Goal: Task Accomplishment & Management: Manage account settings

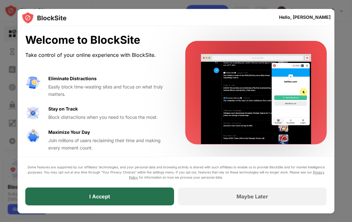
click at [107, 195] on div "I Accept" at bounding box center [99, 197] width 21 height 6
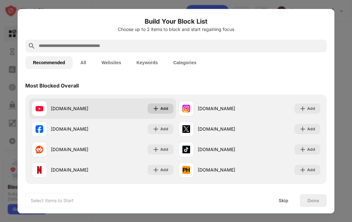
click at [159, 108] on img at bounding box center [156, 109] width 6 height 6
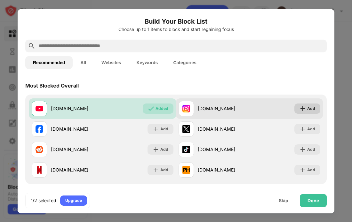
click at [310, 110] on div "Add" at bounding box center [311, 109] width 8 height 6
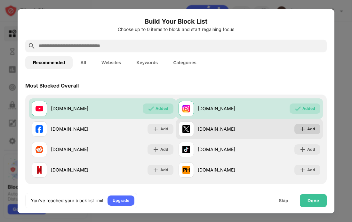
click at [306, 133] on div "Add" at bounding box center [307, 129] width 26 height 10
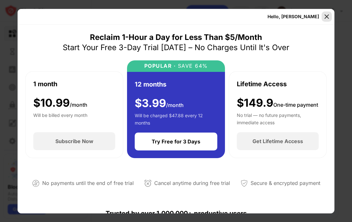
click at [324, 19] on img at bounding box center [327, 16] width 6 height 6
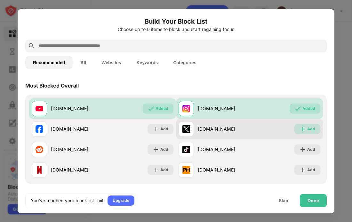
click at [312, 132] on div "Add" at bounding box center [311, 129] width 8 height 6
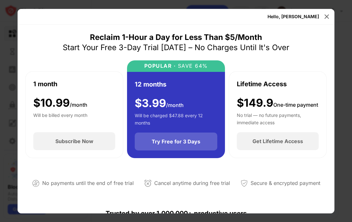
click at [178, 145] on div "Try Free for 3 Days" at bounding box center [176, 142] width 49 height 6
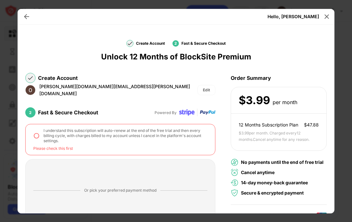
click at [36, 133] on img at bounding box center [36, 136] width 6 height 6
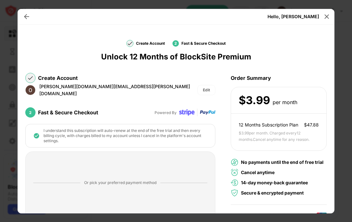
scroll to position [111, 0]
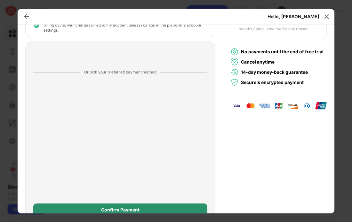
click at [118, 208] on div "Confirm Payment" at bounding box center [120, 210] width 38 height 5
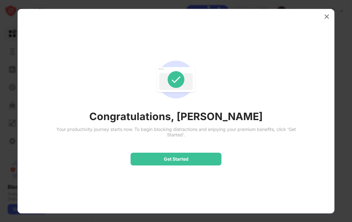
scroll to position [0, 0]
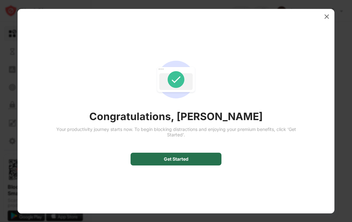
click at [178, 160] on div "Get Started" at bounding box center [176, 159] width 25 height 5
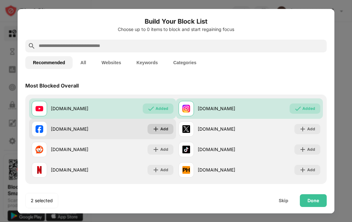
click at [163, 133] on div "Add" at bounding box center [161, 129] width 26 height 10
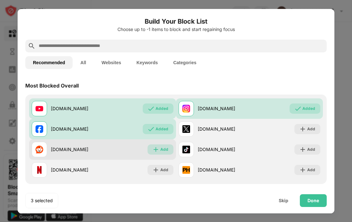
click at [159, 150] on div "Add" at bounding box center [161, 150] width 26 height 10
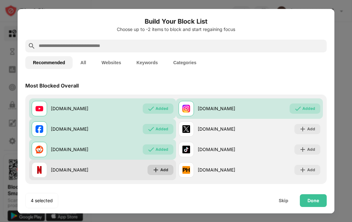
click at [161, 173] on div "Add" at bounding box center [164, 170] width 8 height 6
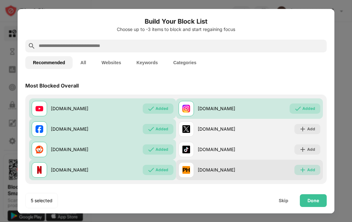
click at [297, 170] on div "Add" at bounding box center [307, 170] width 26 height 10
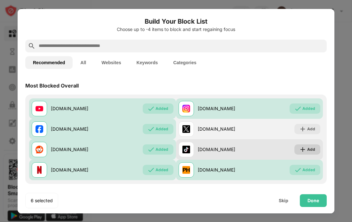
click at [314, 154] on div "Add" at bounding box center [307, 150] width 26 height 10
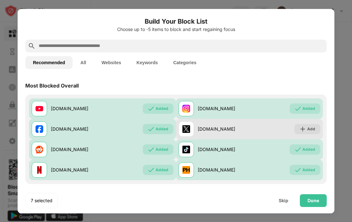
click at [310, 135] on div "[DOMAIN_NAME] Add" at bounding box center [249, 129] width 147 height 20
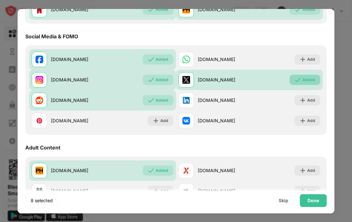
scroll to position [163, 0]
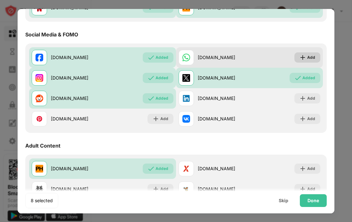
click at [301, 60] on img at bounding box center [303, 57] width 6 height 6
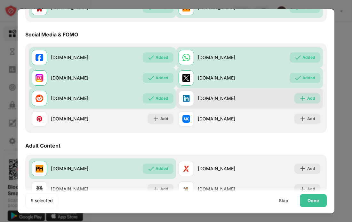
click at [306, 98] on div "Add" at bounding box center [307, 98] width 26 height 10
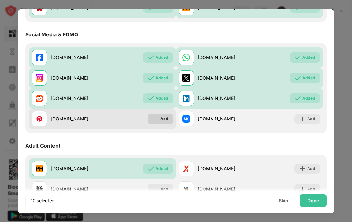
click at [164, 120] on div "Add" at bounding box center [164, 119] width 8 height 6
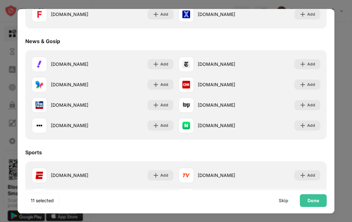
scroll to position [379, 0]
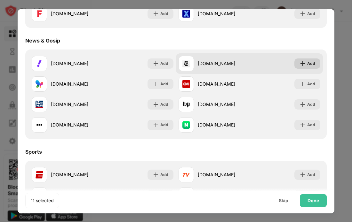
click at [309, 63] on div "Add" at bounding box center [311, 63] width 8 height 6
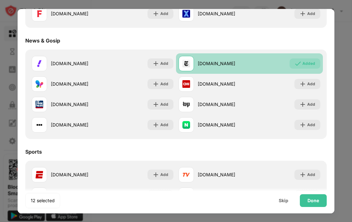
click at [298, 62] on img at bounding box center [298, 63] width 6 height 6
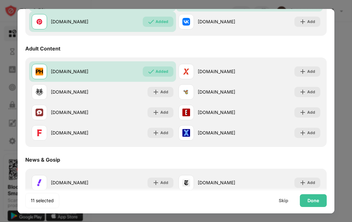
scroll to position [260, 0]
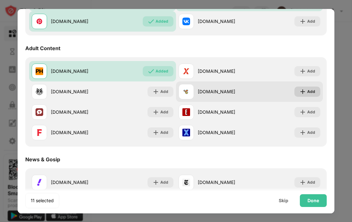
click at [305, 96] on div "Add" at bounding box center [307, 92] width 26 height 10
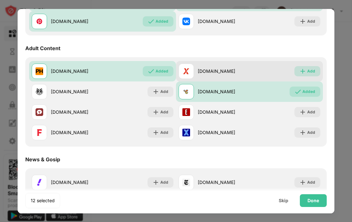
click at [312, 67] on div "Add" at bounding box center [307, 71] width 26 height 10
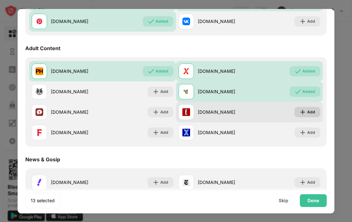
click at [303, 111] on img at bounding box center [303, 112] width 6 height 6
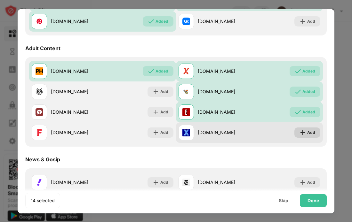
click at [313, 131] on div "Add" at bounding box center [311, 133] width 8 height 6
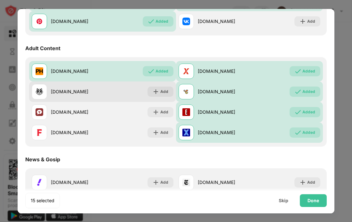
click at [159, 98] on div "[DOMAIN_NAME] Add" at bounding box center [102, 92] width 147 height 20
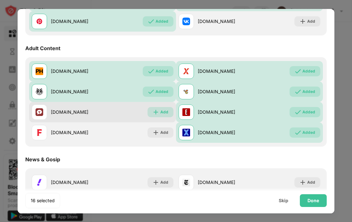
click at [157, 115] on img at bounding box center [156, 112] width 6 height 6
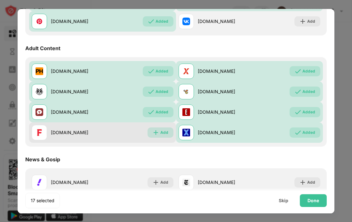
click at [163, 136] on div "Add" at bounding box center [161, 133] width 26 height 10
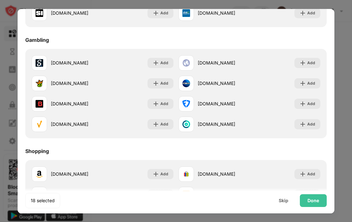
scroll to position [604, 0]
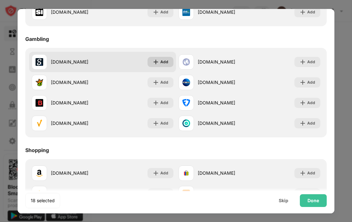
click at [161, 57] on div "Add" at bounding box center [161, 62] width 26 height 10
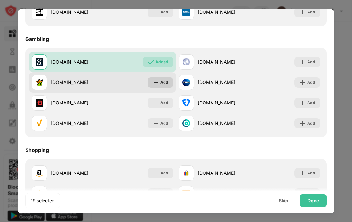
click at [159, 84] on img at bounding box center [156, 82] width 6 height 6
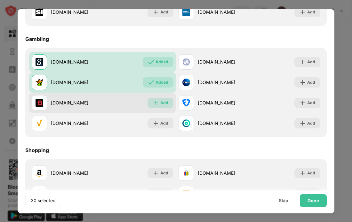
click at [165, 101] on div "Add" at bounding box center [164, 103] width 8 height 6
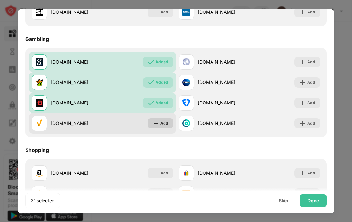
click at [161, 126] on div "Add" at bounding box center [161, 123] width 26 height 10
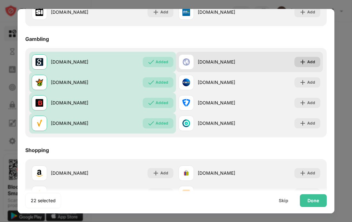
click at [314, 65] on div "Add" at bounding box center [311, 62] width 8 height 6
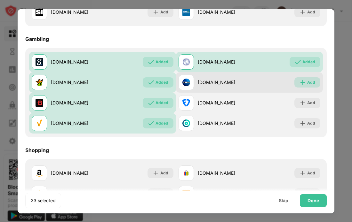
click at [309, 86] on div "Add" at bounding box center [307, 82] width 26 height 10
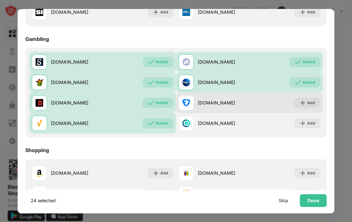
click at [308, 96] on div "[DOMAIN_NAME] Add" at bounding box center [249, 103] width 147 height 20
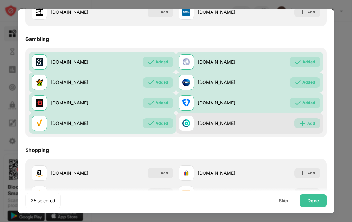
click at [309, 123] on div "Add" at bounding box center [311, 123] width 8 height 6
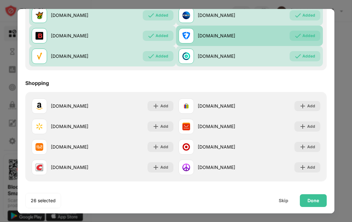
scroll to position [671, 0]
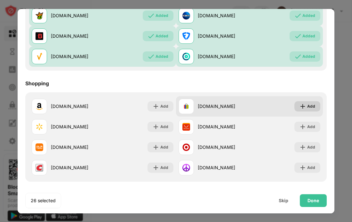
click at [304, 111] on div "Add" at bounding box center [307, 106] width 26 height 10
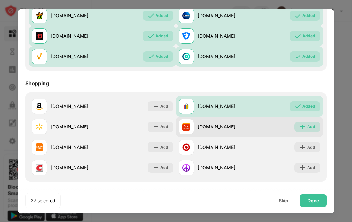
click at [303, 131] on div "Add" at bounding box center [307, 127] width 26 height 10
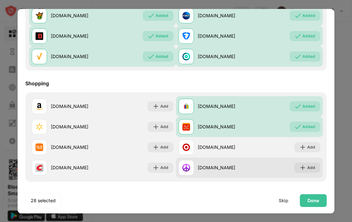
click at [307, 175] on div "[DOMAIN_NAME] Add" at bounding box center [249, 168] width 147 height 20
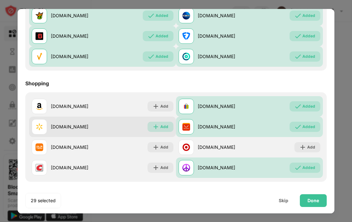
click at [164, 124] on div "Add" at bounding box center [164, 127] width 8 height 6
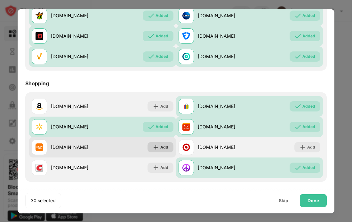
click at [156, 142] on div "Add" at bounding box center [161, 147] width 26 height 10
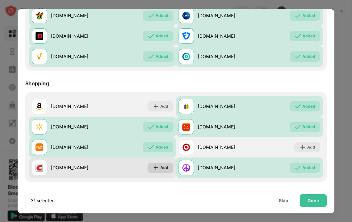
click at [163, 168] on div "Add" at bounding box center [164, 168] width 8 height 6
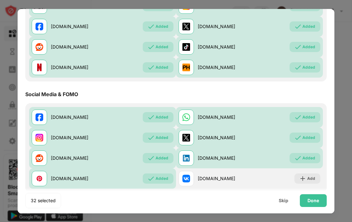
scroll to position [0, 0]
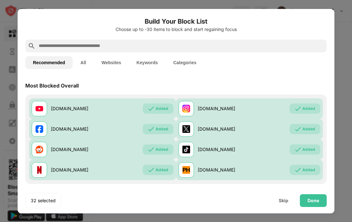
click at [129, 44] on input "text" at bounding box center [181, 46] width 286 height 8
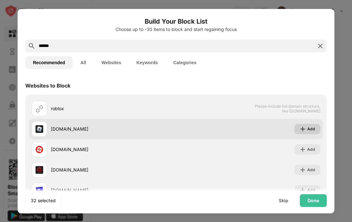
type input "******"
click at [303, 127] on img at bounding box center [303, 129] width 6 height 6
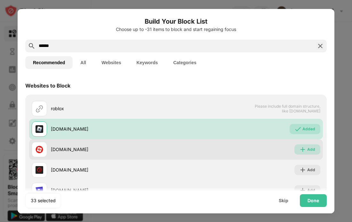
click at [317, 154] on div "Add" at bounding box center [307, 150] width 26 height 10
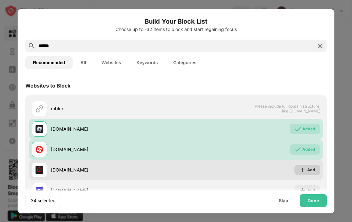
click at [311, 172] on div "Add" at bounding box center [311, 170] width 8 height 6
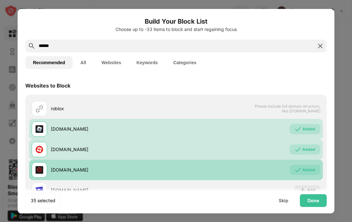
scroll to position [44, 0]
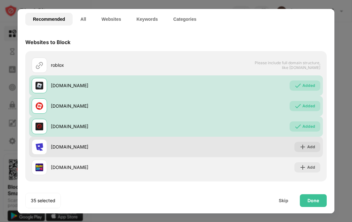
click at [305, 152] on div "[DOMAIN_NAME] Add" at bounding box center [176, 147] width 294 height 20
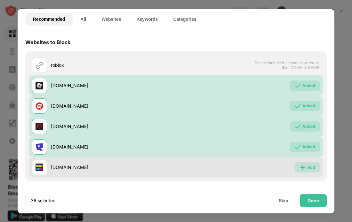
click at [304, 167] on img at bounding box center [303, 168] width 6 height 6
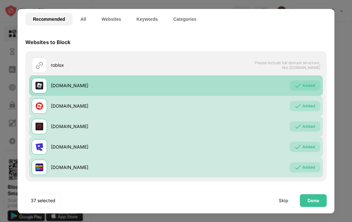
scroll to position [0, 0]
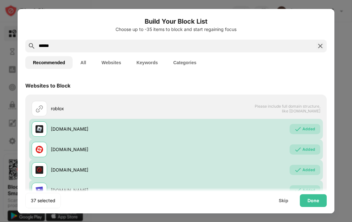
click at [321, 46] on img at bounding box center [321, 46] width 8 height 8
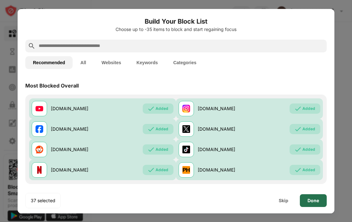
click at [321, 202] on div "Done" at bounding box center [313, 201] width 27 height 13
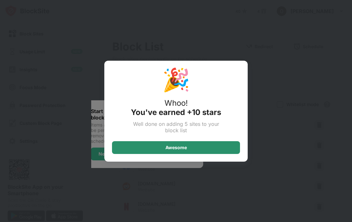
click at [182, 148] on div "Awesome" at bounding box center [175, 147] width 21 height 5
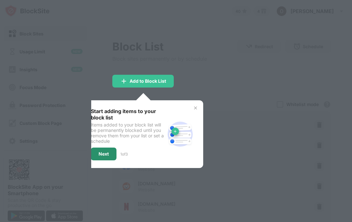
click at [110, 153] on div "Next" at bounding box center [104, 154] width 26 height 13
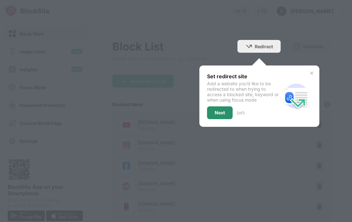
click at [217, 113] on div "Next" at bounding box center [220, 112] width 10 height 5
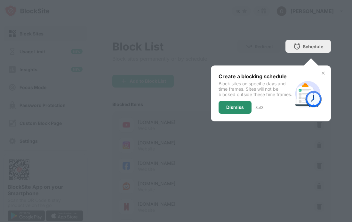
click at [223, 113] on div "Dismiss" at bounding box center [235, 107] width 33 height 13
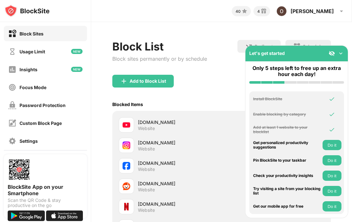
click at [345, 55] on div "Let's get started" at bounding box center [297, 54] width 102 height 16
click at [340, 54] on img at bounding box center [341, 53] width 6 height 6
